Goal: Information Seeking & Learning: Learn about a topic

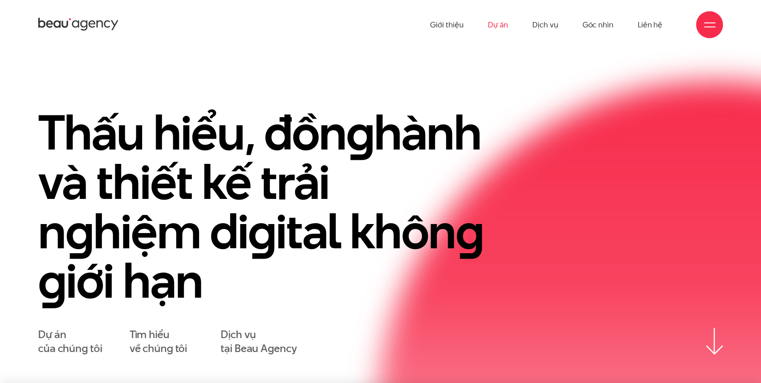
click at [505, 37] on link "Dự án" at bounding box center [497, 24] width 21 height 49
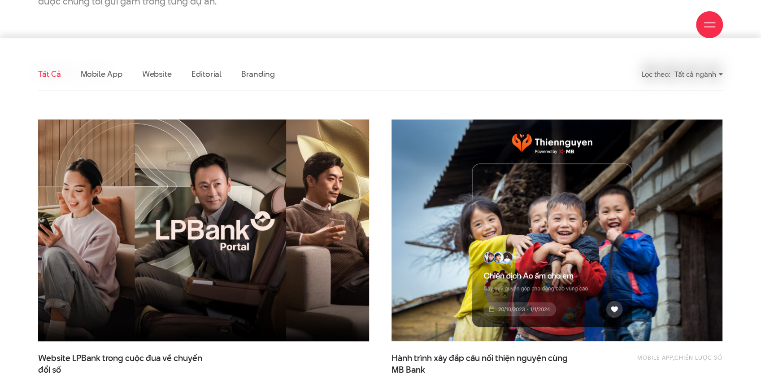
scroll to position [359, 0]
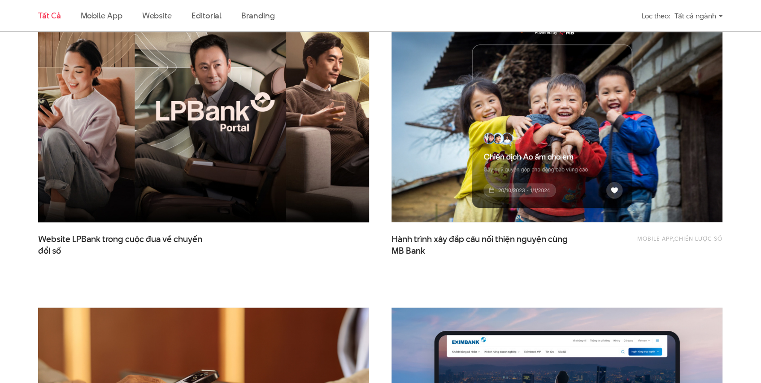
click at [319, 98] on img at bounding box center [204, 111] width 364 height 244
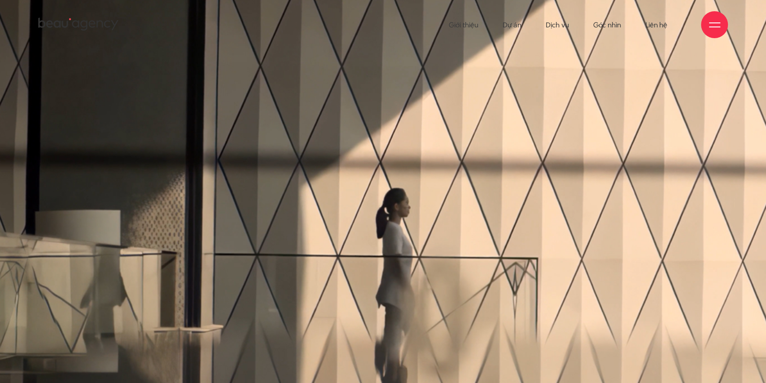
scroll to position [43, 0]
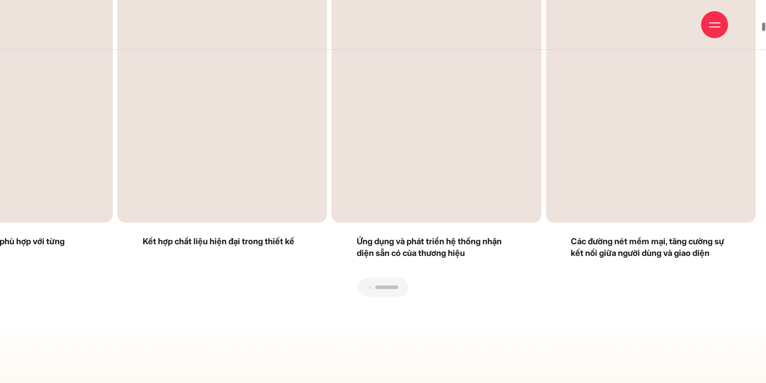
drag, startPoint x: 479, startPoint y: 87, endPoint x: 387, endPoint y: 74, distance: 93.4
click at [387, 74] on div "Next slide" at bounding box center [569, 144] width 372 height 304
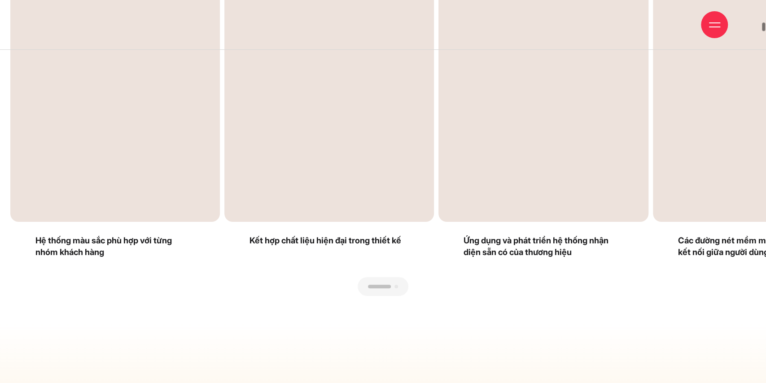
click at [570, 109] on div "Next slide" at bounding box center [569, 143] width 372 height 304
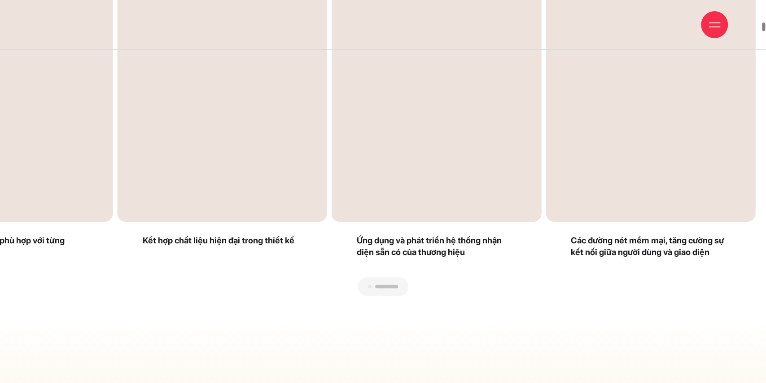
click at [590, 109] on div "Next slide" at bounding box center [569, 143] width 372 height 304
drag, startPoint x: 590, startPoint y: 109, endPoint x: 318, endPoint y: 75, distance: 273.8
click at [321, 296] on div at bounding box center [382, 296] width 745 height 0
